Goal: Task Accomplishment & Management: Manage account settings

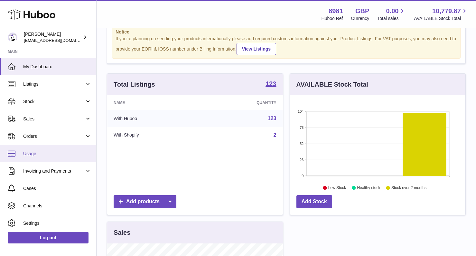
scroll to position [24, 0]
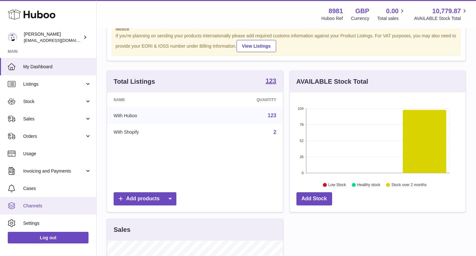
click at [46, 203] on span "Channels" at bounding box center [57, 206] width 68 height 6
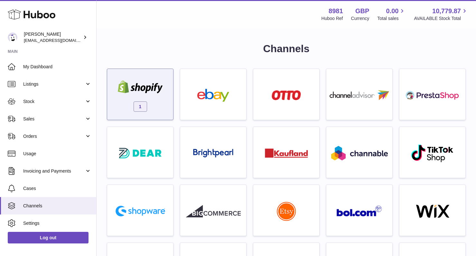
click at [139, 97] on div "1" at bounding box center [140, 95] width 60 height 41
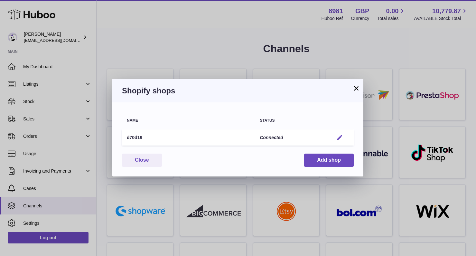
click at [340, 134] on em "button" at bounding box center [339, 137] width 7 height 7
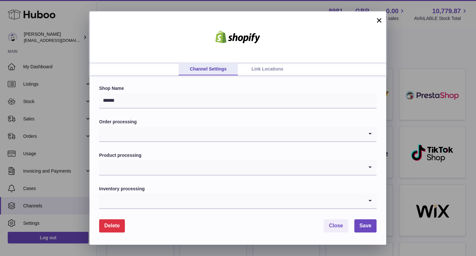
click at [259, 71] on link "Link Locations" at bounding box center [267, 69] width 59 height 12
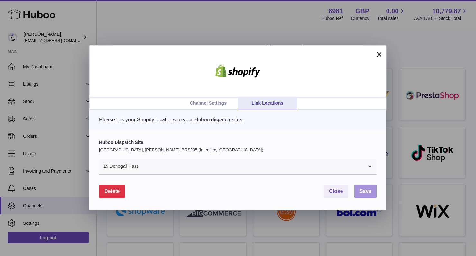
click at [368, 192] on span "Save" at bounding box center [365, 190] width 12 height 5
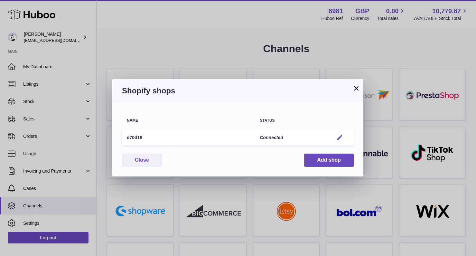
click at [342, 137] on em "button" at bounding box center [339, 137] width 7 height 7
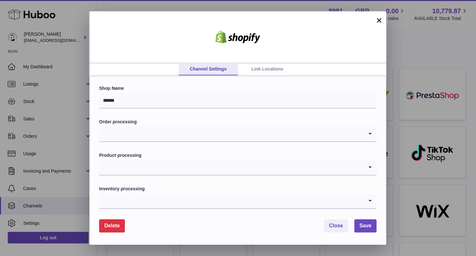
click at [259, 73] on link "Link Locations" at bounding box center [267, 69] width 59 height 12
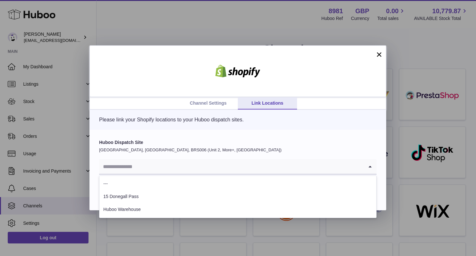
click at [213, 168] on input "Search for option" at bounding box center [231, 166] width 264 height 15
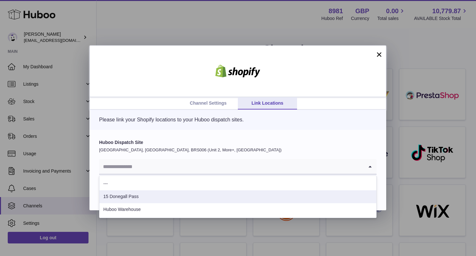
click at [145, 196] on li "15 Donegall Pass" at bounding box center [237, 196] width 277 height 13
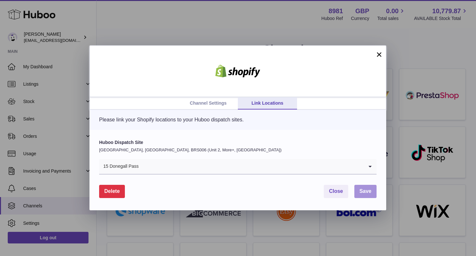
click at [365, 192] on span "Save" at bounding box center [365, 190] width 12 height 5
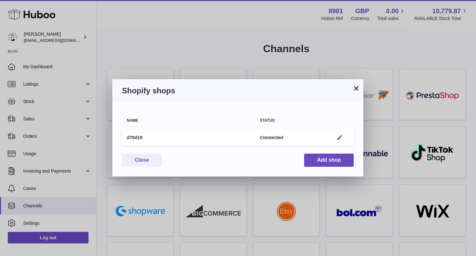
click at [337, 137] on em "button" at bounding box center [339, 137] width 7 height 7
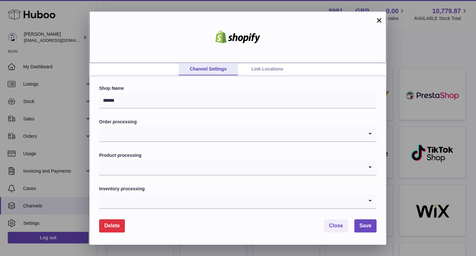
click at [238, 62] on div at bounding box center [237, 36] width 297 height 51
click at [247, 68] on link "Link Locations" at bounding box center [267, 69] width 59 height 12
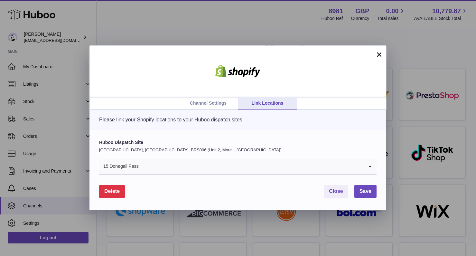
click at [376, 54] on button "×" at bounding box center [379, 55] width 8 height 8
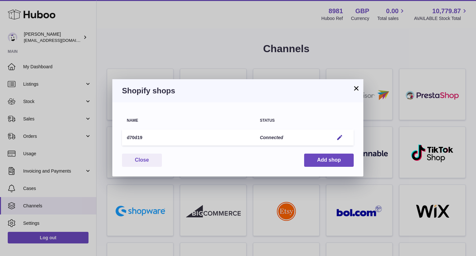
click at [357, 88] on button "×" at bounding box center [356, 88] width 8 height 8
